Goal: Check status: Check status

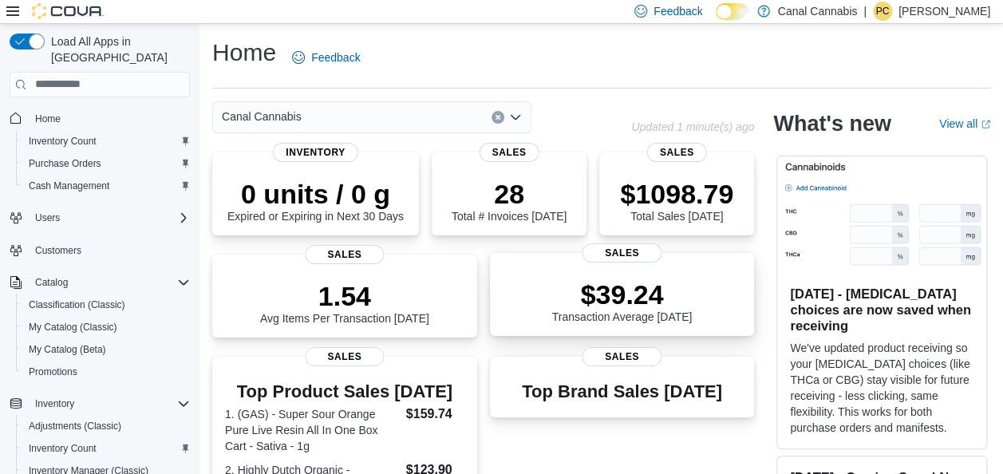
click at [629, 310] on p "$39.24" at bounding box center [622, 294] width 140 height 32
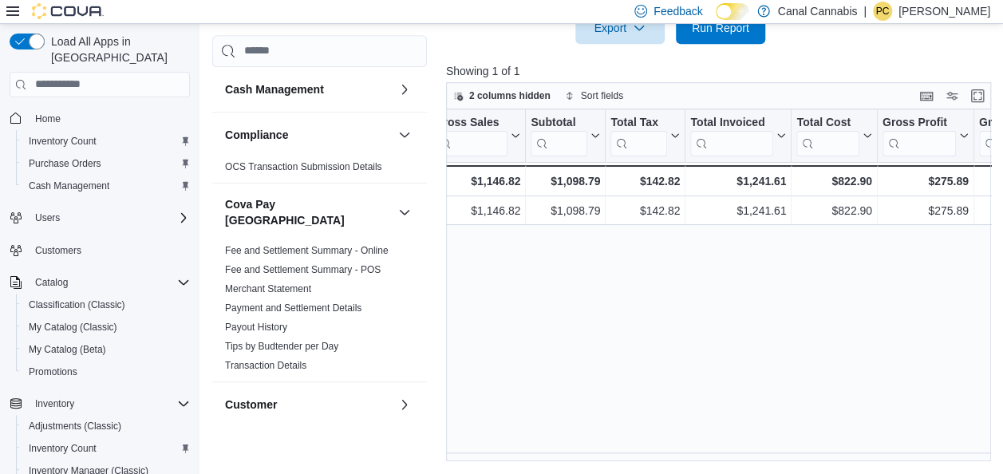
scroll to position [0, 489]
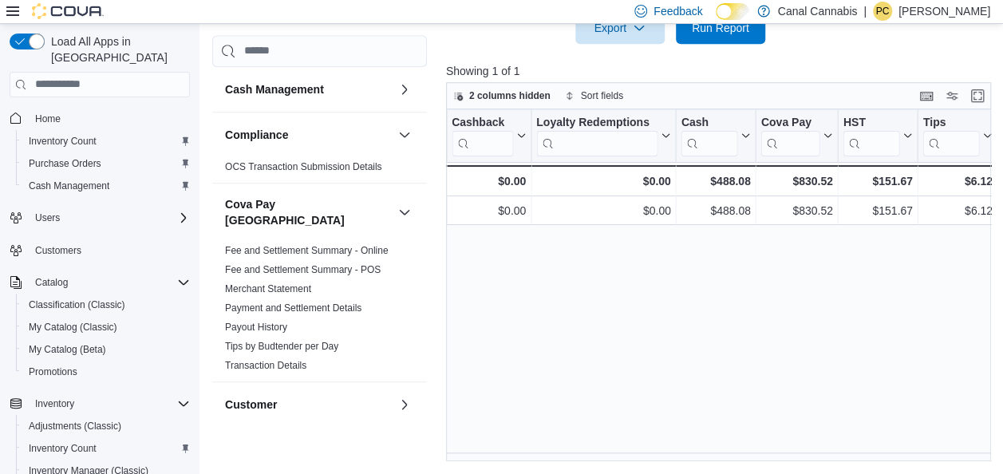
scroll to position [0, 1797]
